Goal: Transaction & Acquisition: Purchase product/service

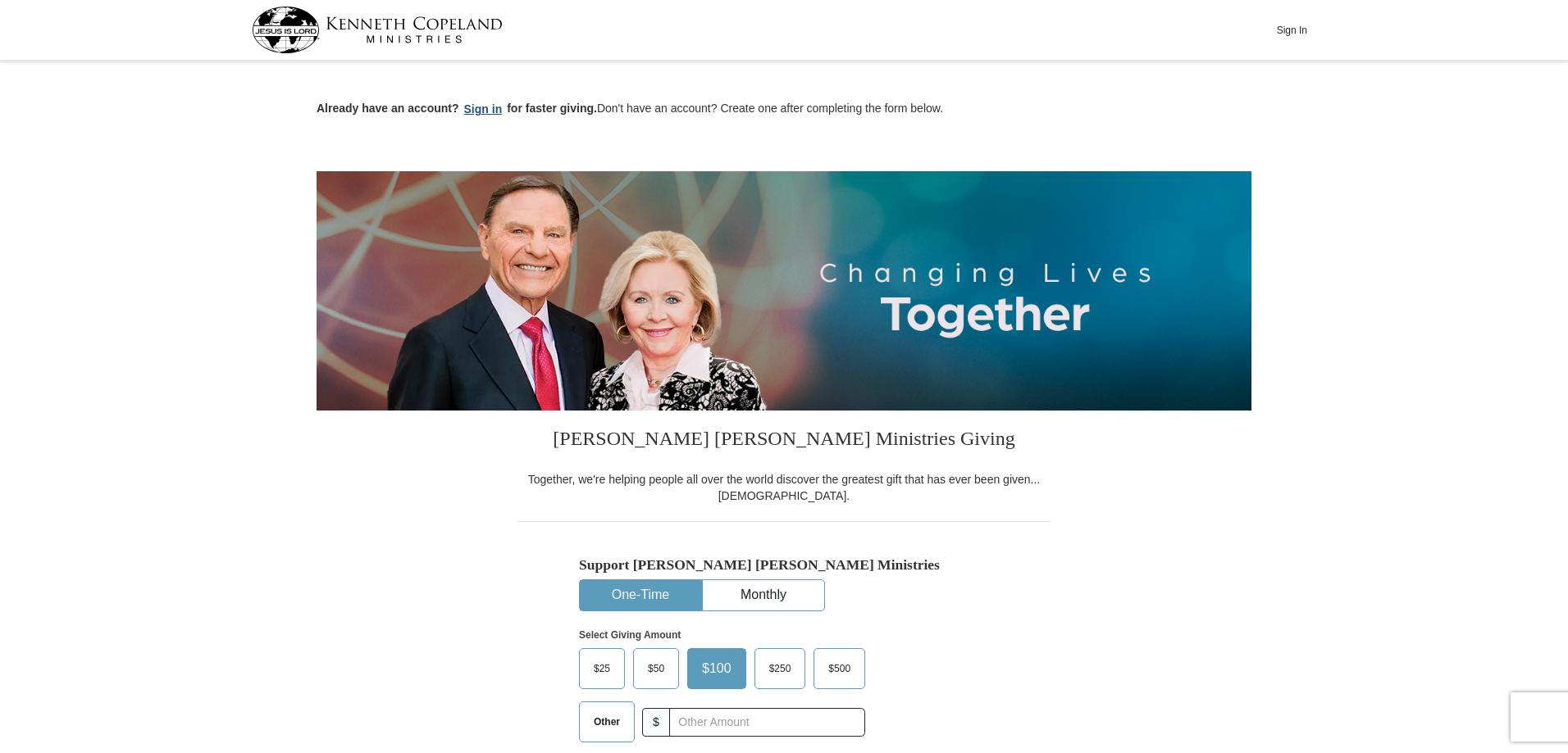
click at [482, 107] on button "Sign in" at bounding box center [483, 109] width 48 height 19
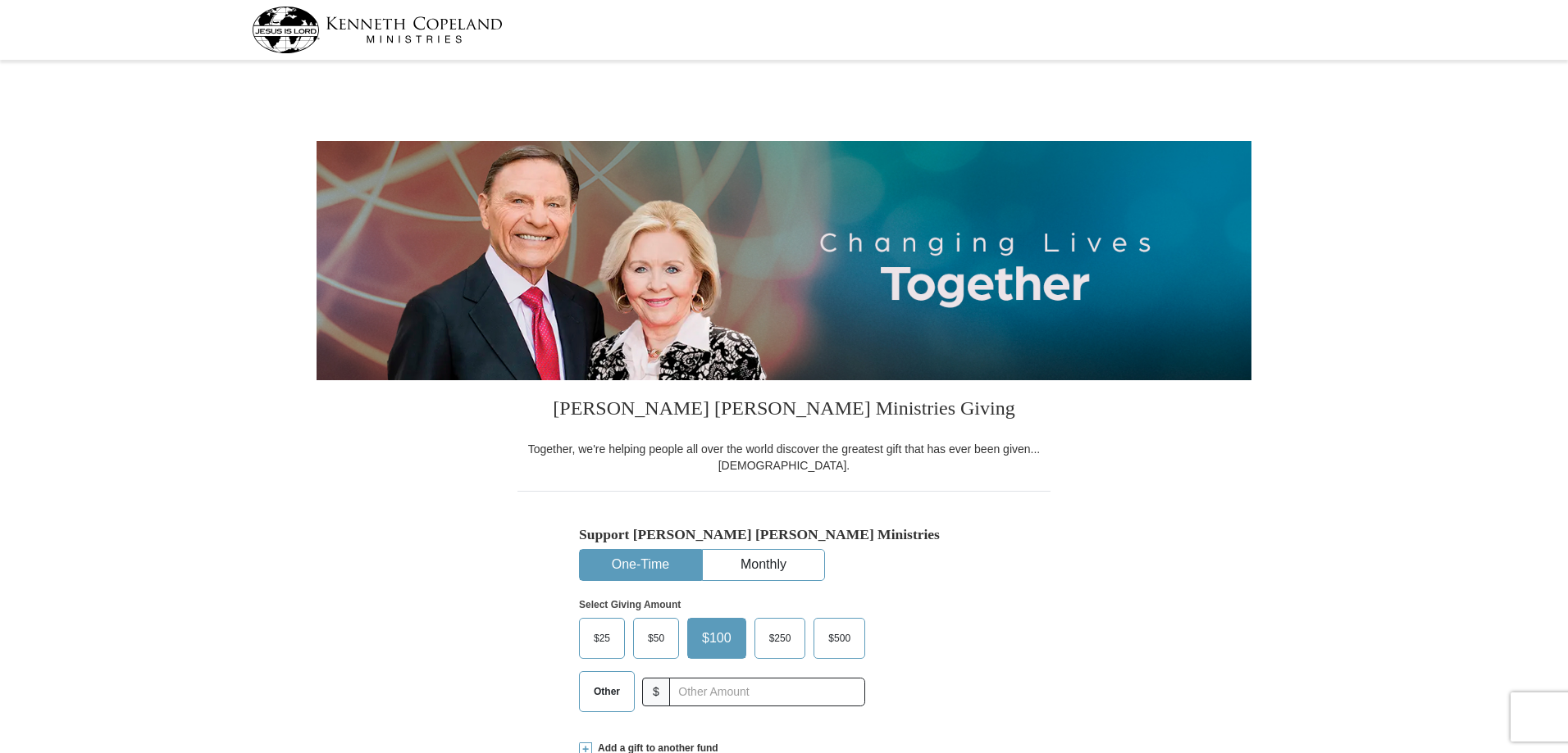
select select "MI"
click at [666, 648] on span "$50" at bounding box center [656, 638] width 33 height 25
click at [0, 0] on input "$50" at bounding box center [0, 0] width 0 height 0
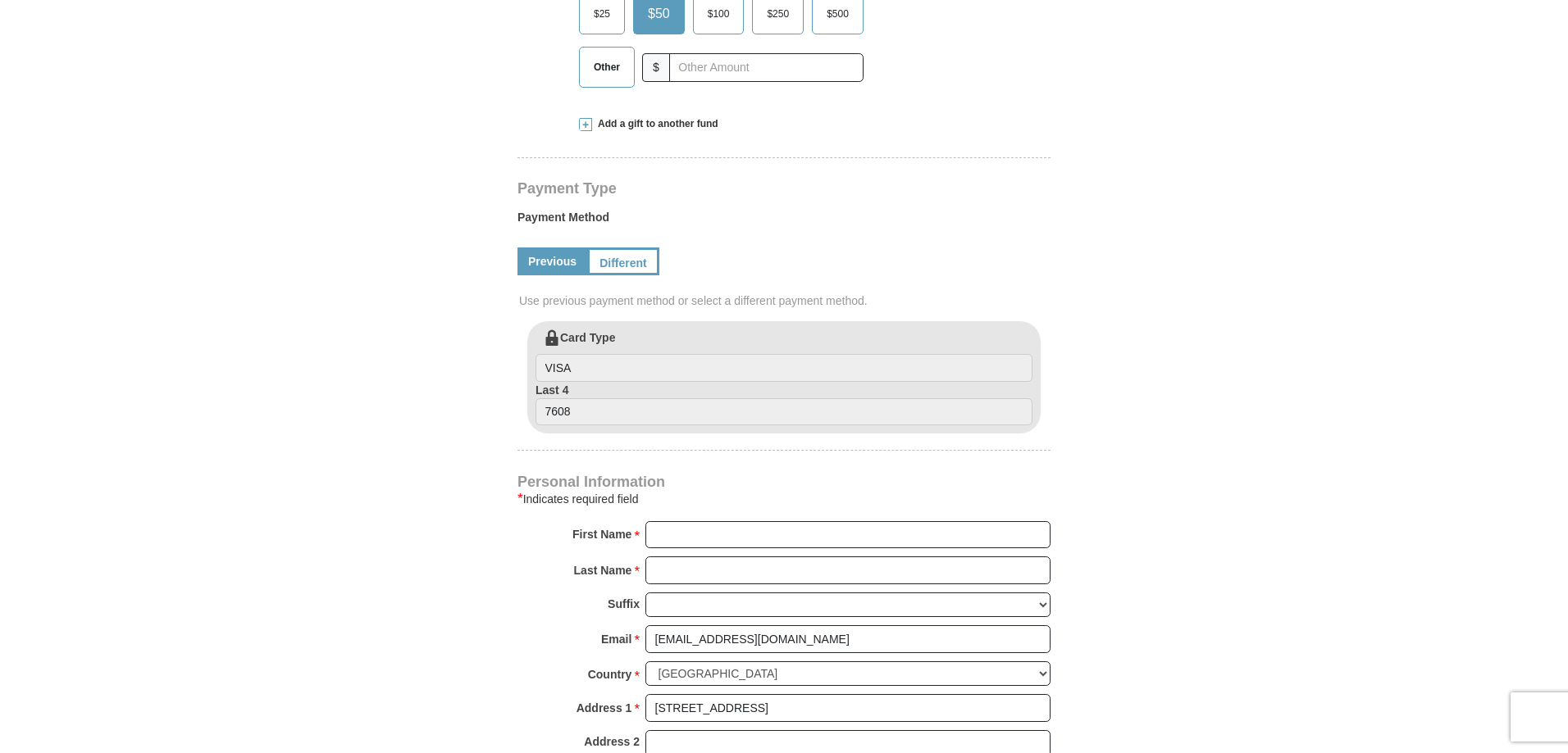
scroll to position [655, 0]
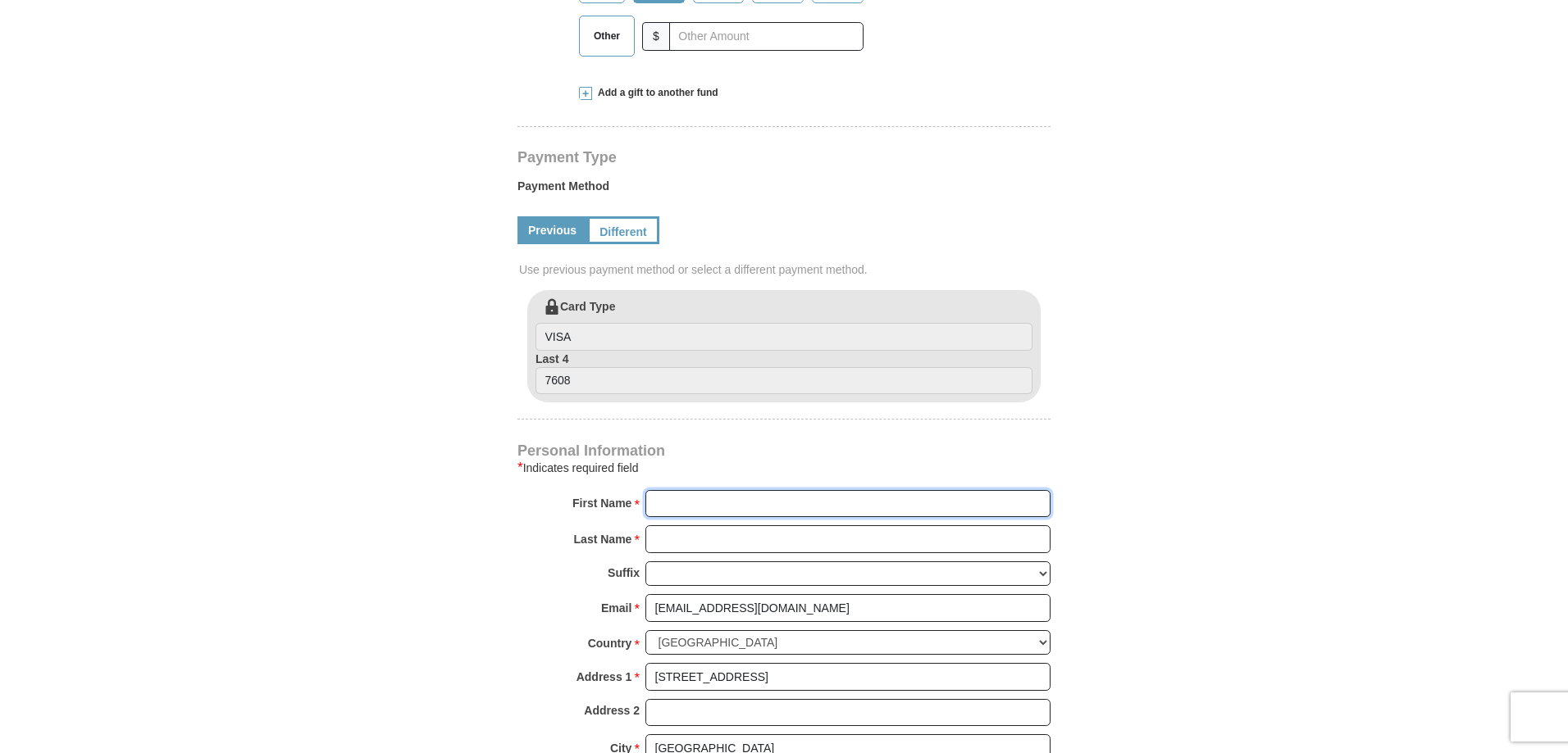
click at [719, 503] on input "First Name *" at bounding box center [848, 503] width 405 height 28
type input "The River"
click at [740, 543] on input "Last Name *" at bounding box center [848, 539] width 405 height 28
type input "[DEMOGRAPHIC_DATA]"
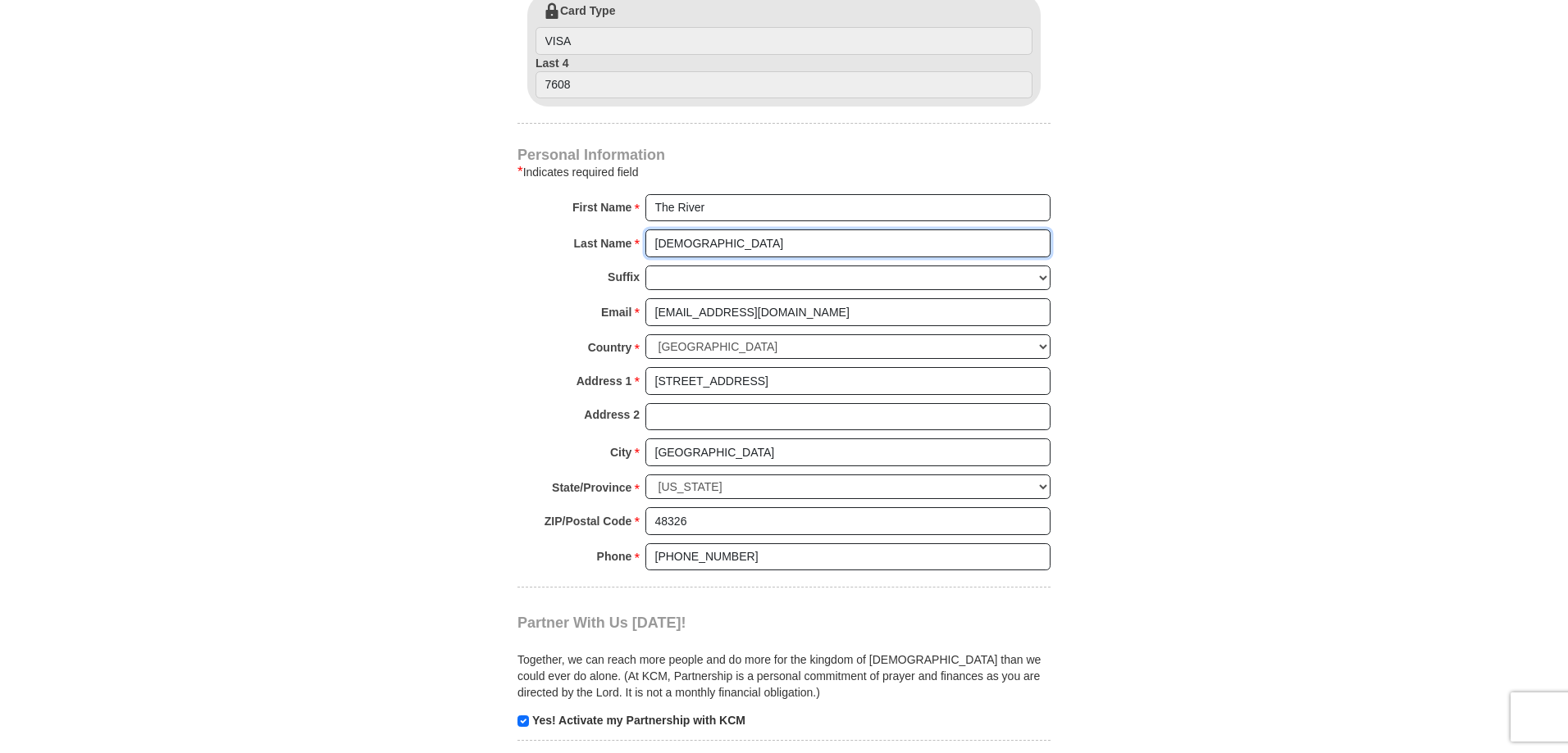
scroll to position [1147, 0]
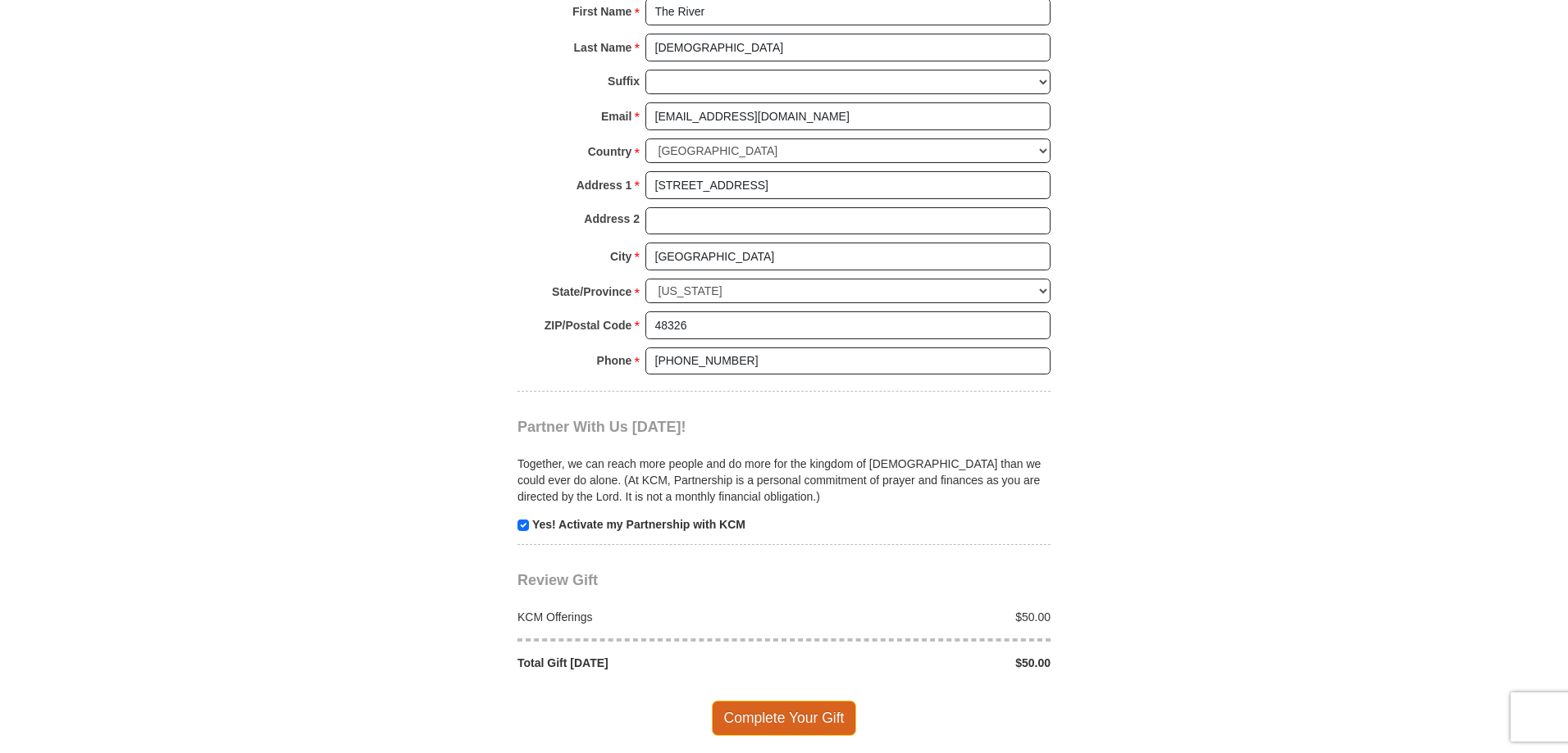
click at [773, 722] on span "Complete Your Gift" at bounding box center [784, 717] width 145 height 35
